Goal: Information Seeking & Learning: Compare options

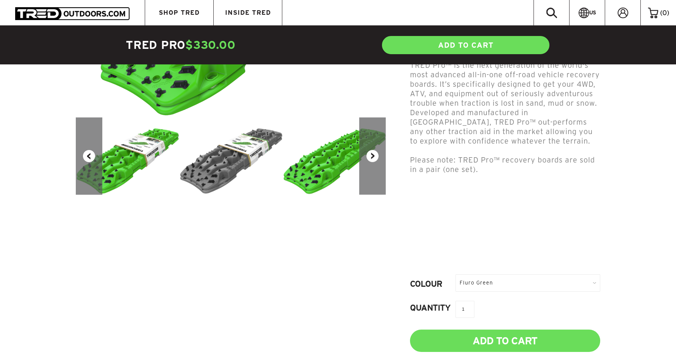
scroll to position [223, 0]
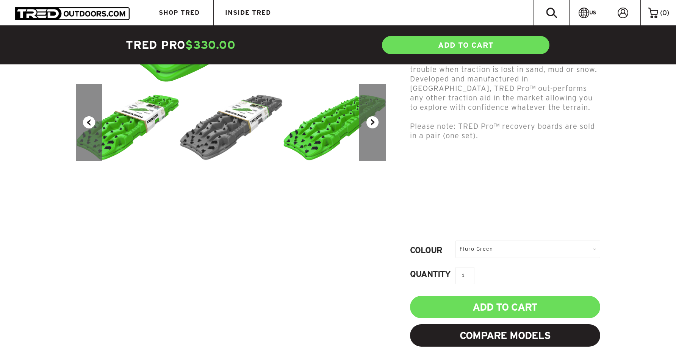
click at [589, 248] on div "Fluro Green" at bounding box center [528, 249] width 145 height 17
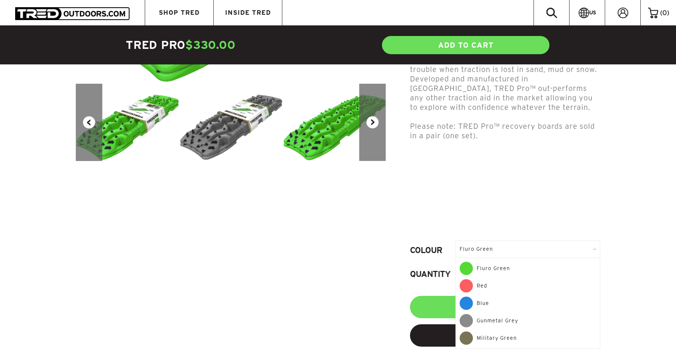
click at [499, 288] on div "Red" at bounding box center [528, 287] width 137 height 17
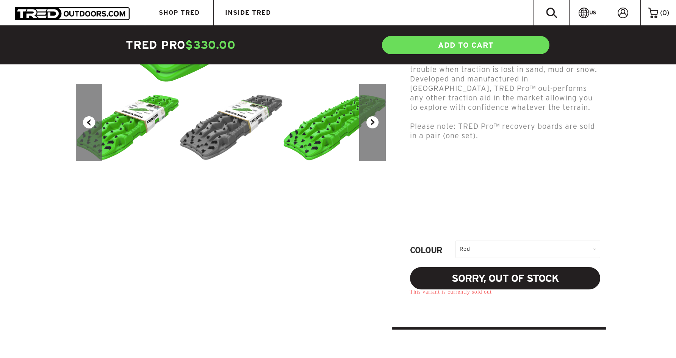
click at [594, 247] on div "Red" at bounding box center [528, 249] width 145 height 17
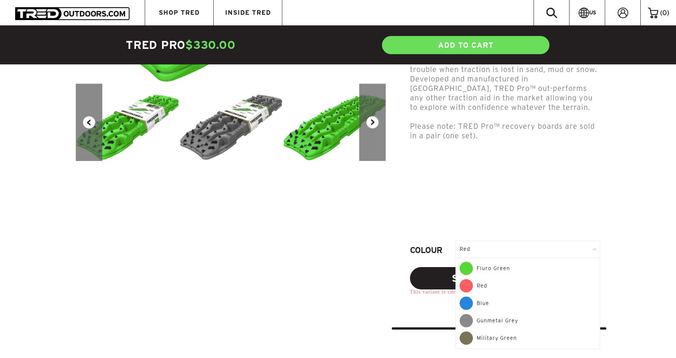
click at [478, 304] on div "Blue" at bounding box center [528, 305] width 137 height 17
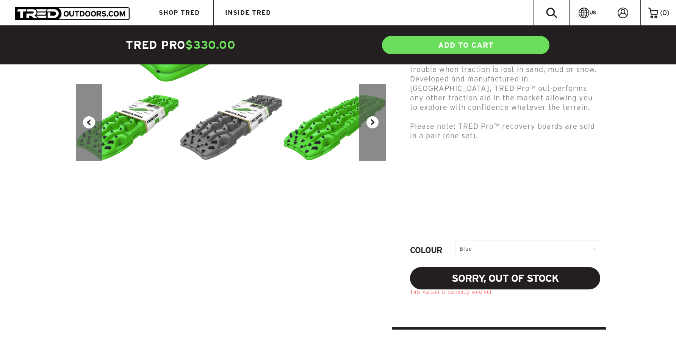
click at [595, 249] on div "Blue" at bounding box center [528, 249] width 145 height 17
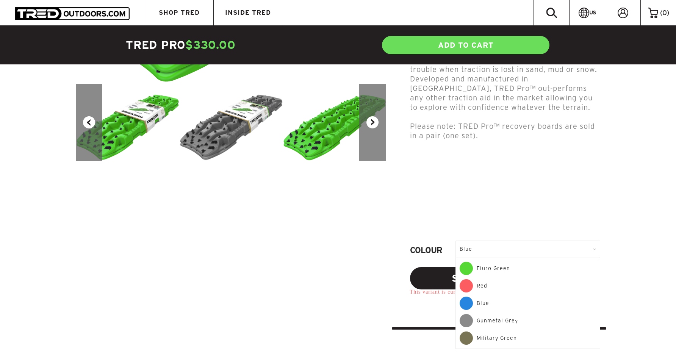
click at [476, 303] on div "Blue" at bounding box center [528, 305] width 137 height 17
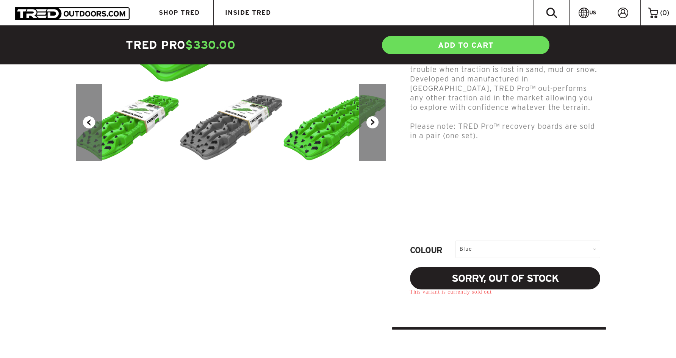
click at [593, 248] on div "Blue" at bounding box center [528, 249] width 145 height 17
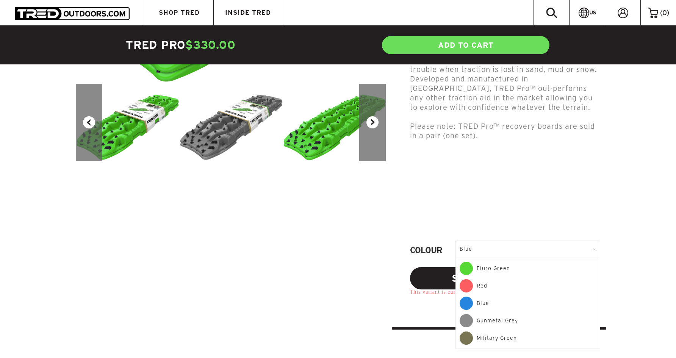
click at [467, 321] on span at bounding box center [466, 320] width 13 height 13
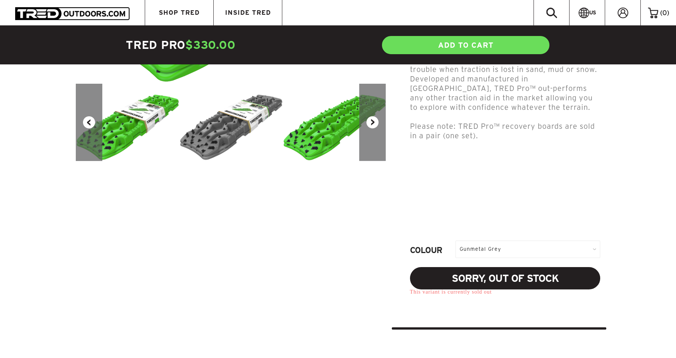
click at [589, 251] on div "Gunmetal Grey" at bounding box center [528, 249] width 145 height 17
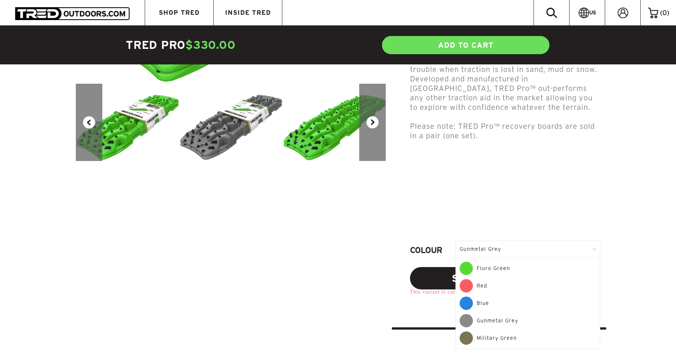
click at [466, 339] on span at bounding box center [466, 338] width 13 height 13
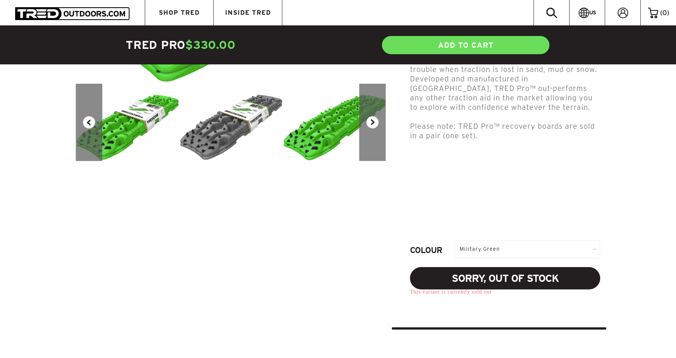
click at [593, 249] on div "Military Green" at bounding box center [528, 249] width 145 height 17
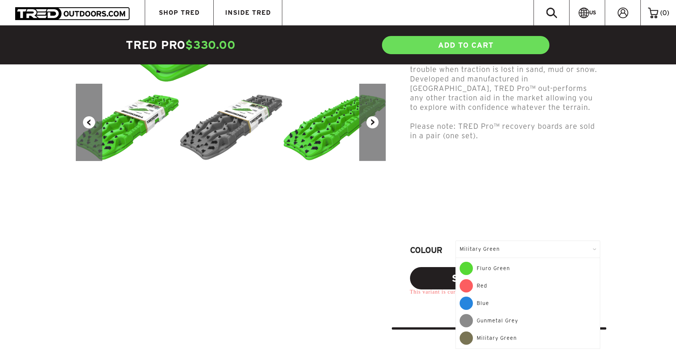
click at [471, 266] on span at bounding box center [466, 268] width 13 height 13
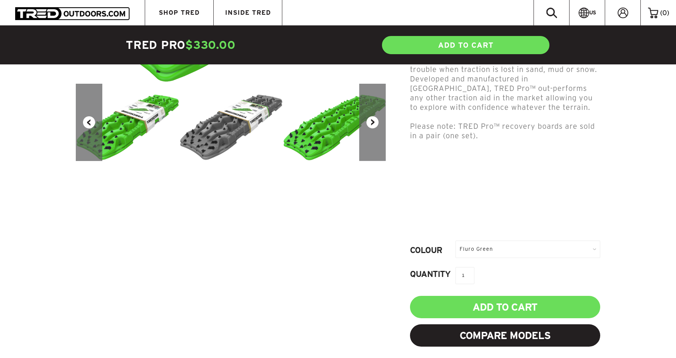
click at [50, 273] on article "Previous Next TRED Pro $330.00 USD 5.0 star rating 1 Review 0 Reviews Includes:…" at bounding box center [338, 103] width 676 height 630
